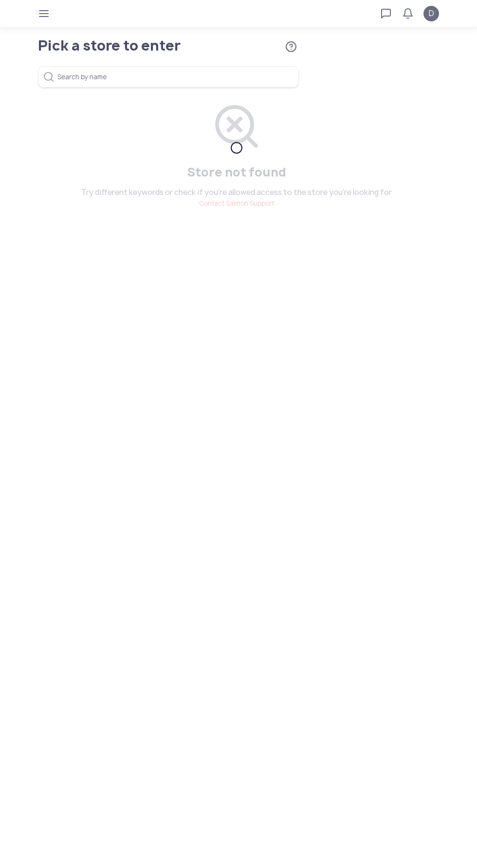
click at [43, 14] on icon "button" at bounding box center [44, 14] width 8 height 8
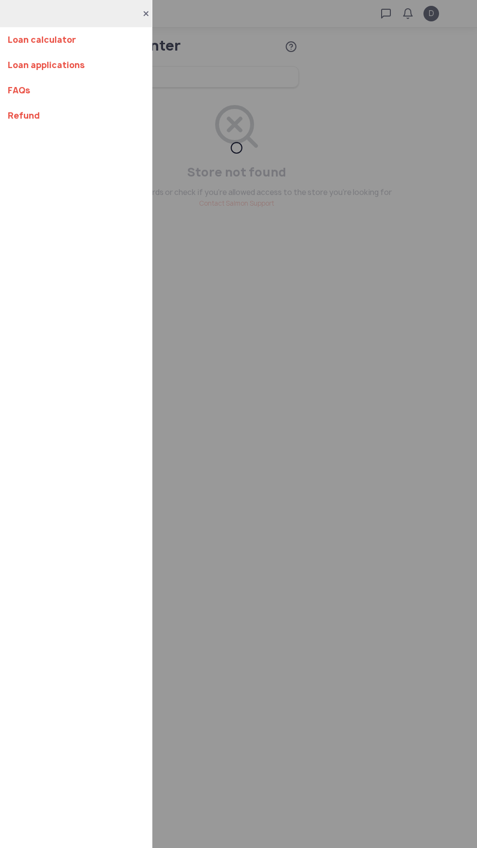
click at [37, 38] on link "Loan calculator" at bounding box center [76, 39] width 136 height 25
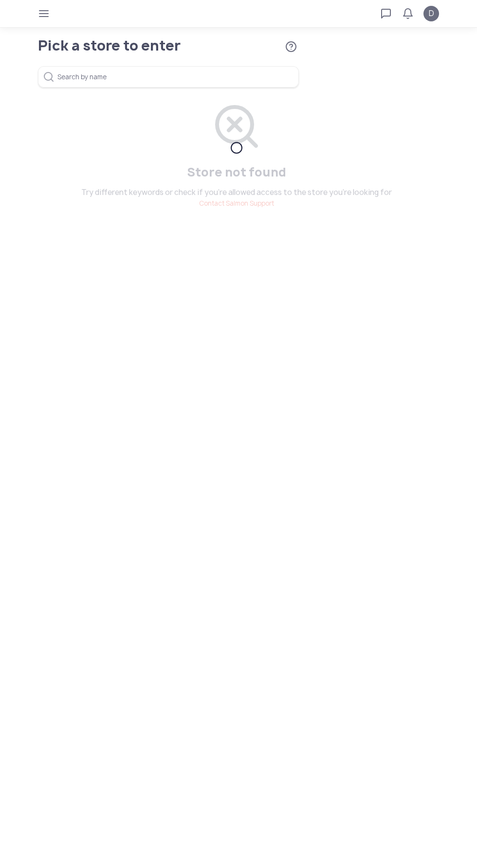
click at [431, 14] on span "D" at bounding box center [430, 14] width 5 height 12
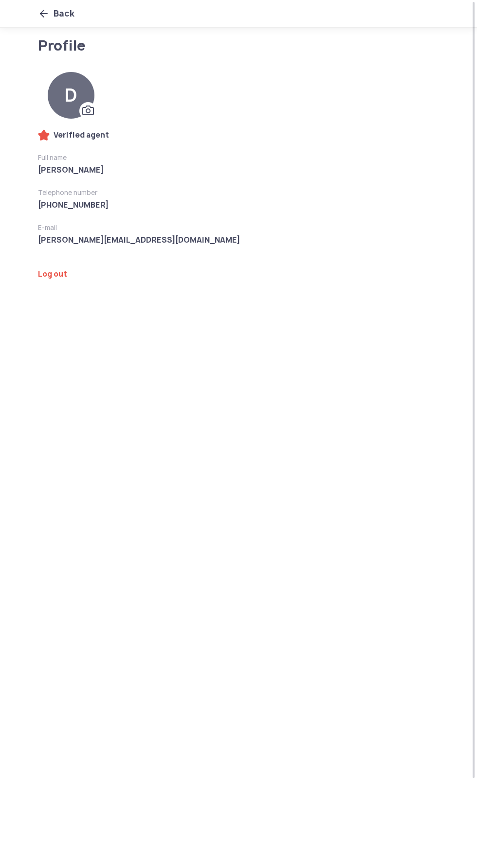
click at [46, 269] on link "Log out" at bounding box center [168, 274] width 261 height 10
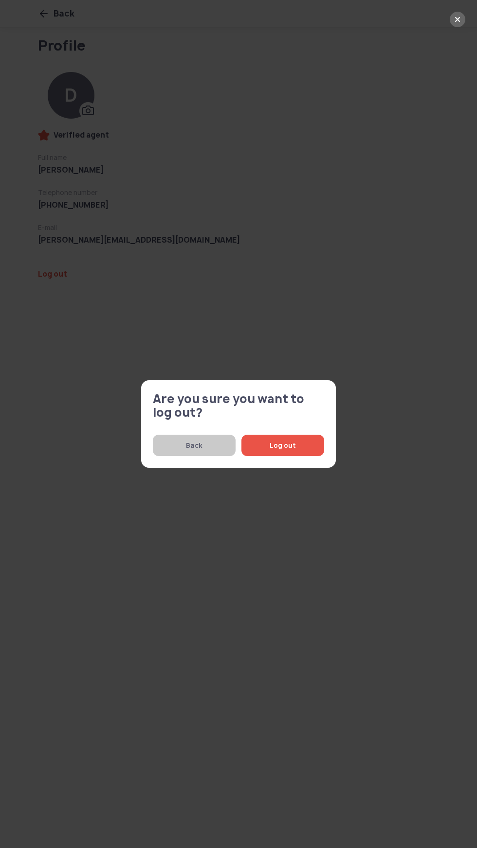
click at [299, 439] on span "Log out" at bounding box center [282, 445] width 59 height 21
